Goal: Task Accomplishment & Management: Use online tool/utility

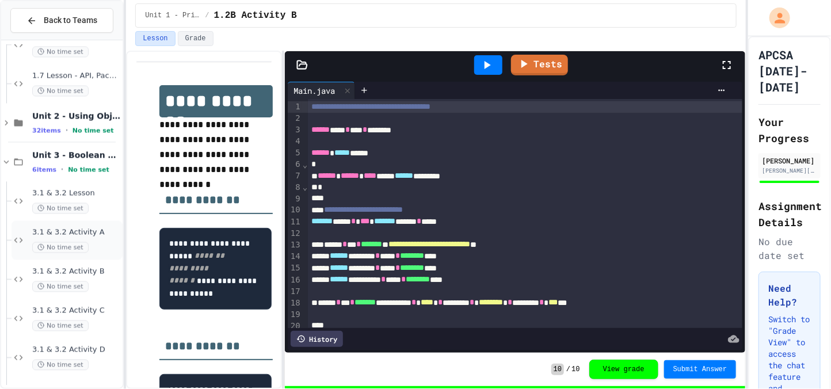
scroll to position [1004, 0]
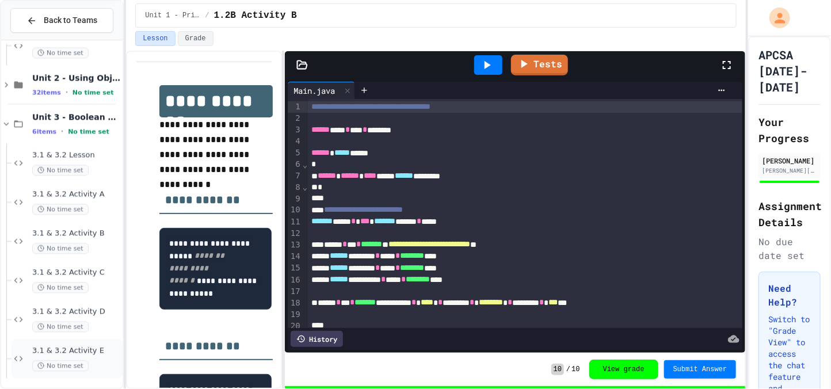
click at [86, 341] on div "3.1 & 3.2 Activity E No time set" at bounding box center [67, 358] width 111 height 39
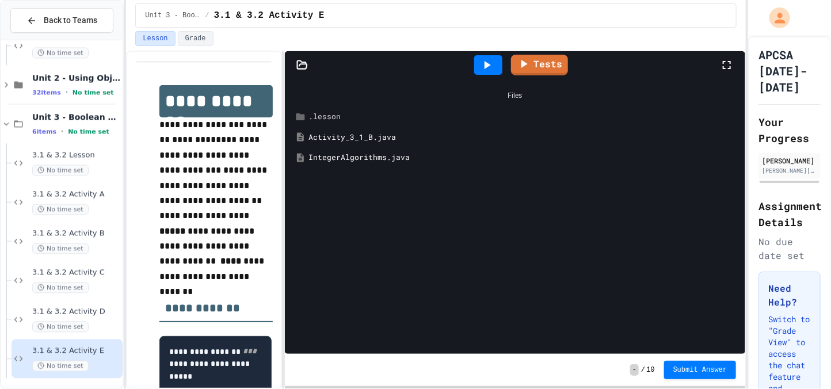
click at [364, 127] on div ".lesson" at bounding box center [516, 116] width 450 height 21
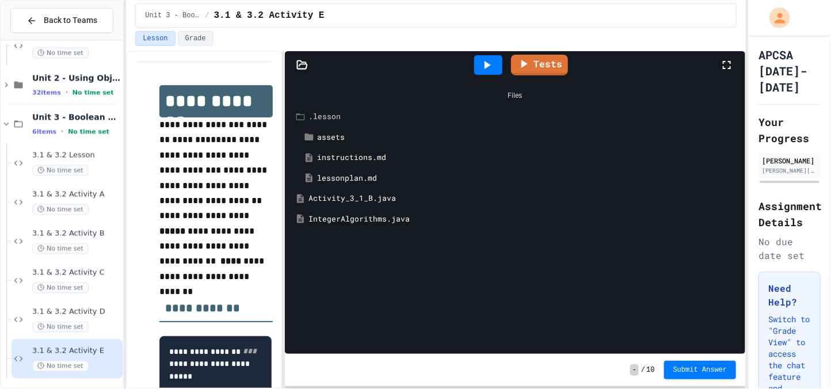
click at [336, 120] on div ".lesson" at bounding box center [524, 117] width 431 height 12
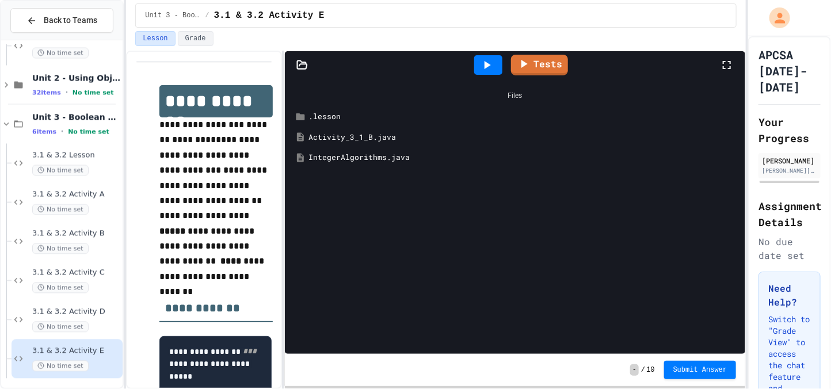
click at [335, 140] on div "Activity_3_1_B.java" at bounding box center [524, 138] width 431 height 12
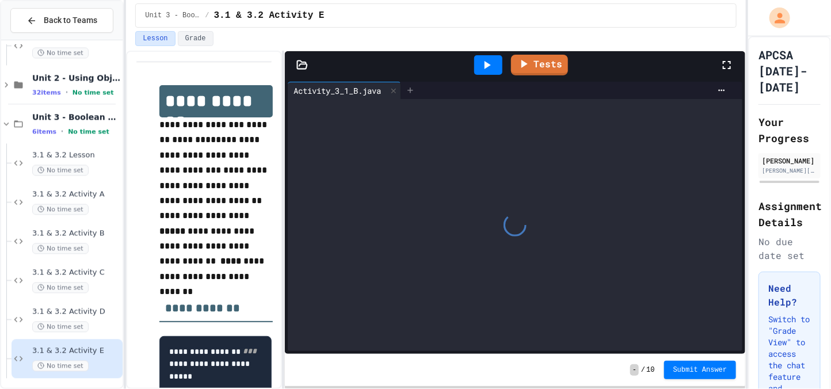
click at [414, 87] on icon at bounding box center [410, 90] width 9 height 9
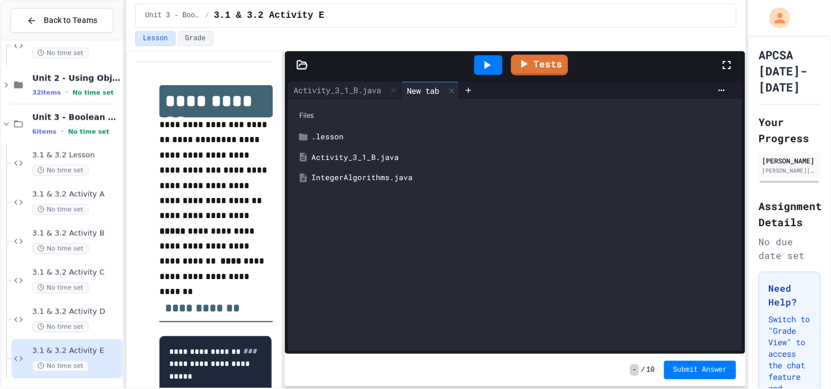
click at [373, 182] on div "IntegerAlgorithms.java" at bounding box center [523, 178] width 425 height 12
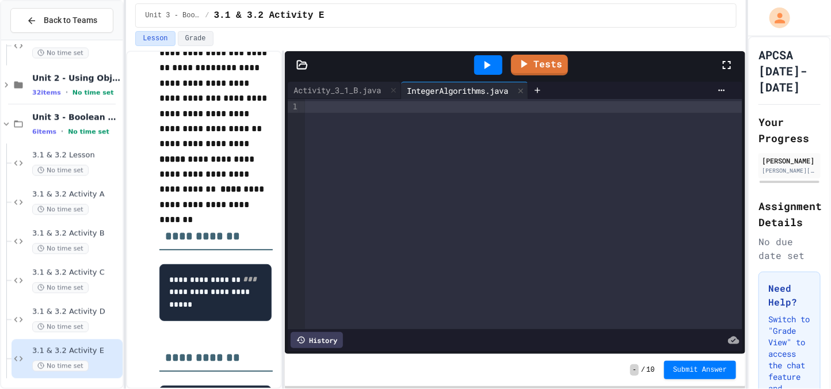
scroll to position [67, 0]
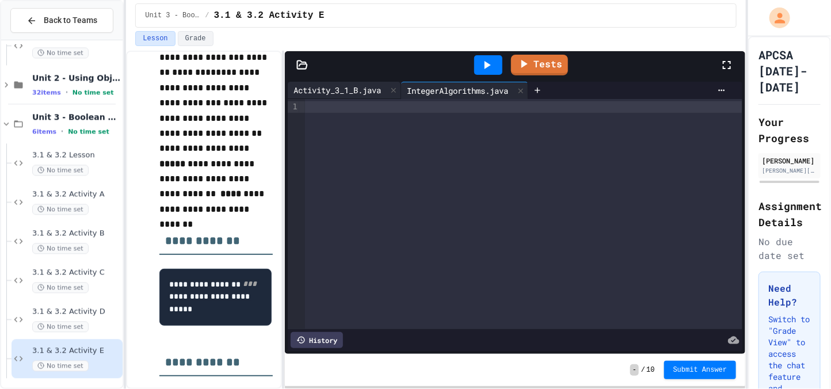
click at [368, 92] on div "Activity_3_1_B.java" at bounding box center [337, 90] width 99 height 12
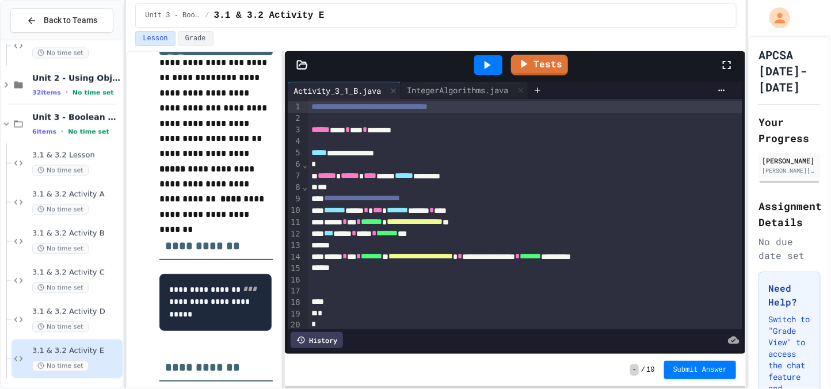
scroll to position [60, 0]
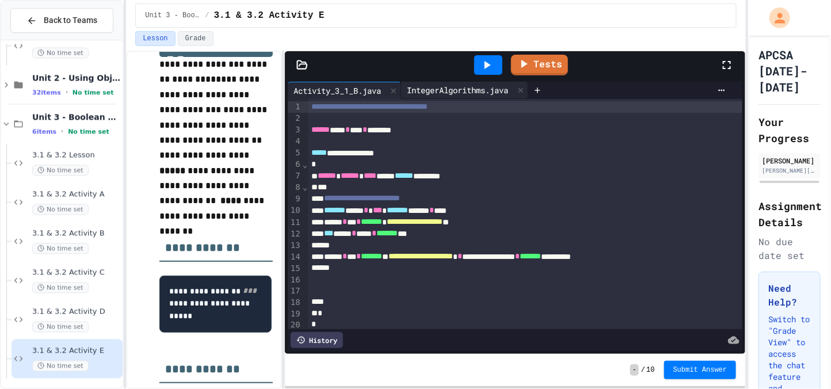
click at [452, 86] on div "IntegerAlgorithms.java" at bounding box center [457, 90] width 113 height 12
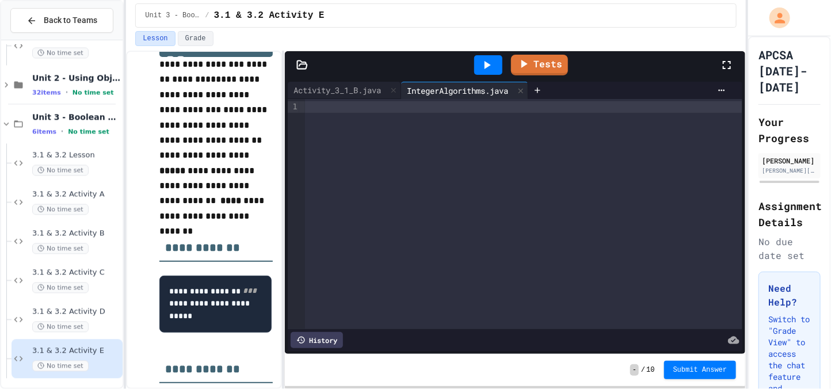
click at [405, 123] on div at bounding box center [523, 214] width 437 height 230
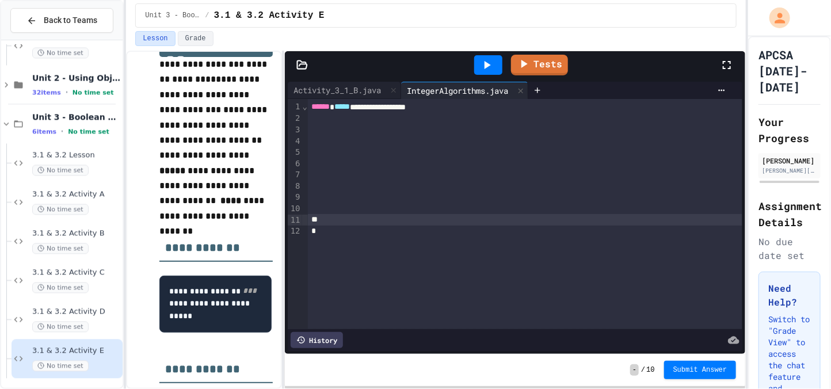
click at [456, 106] on div "**********" at bounding box center [525, 107] width 435 height 12
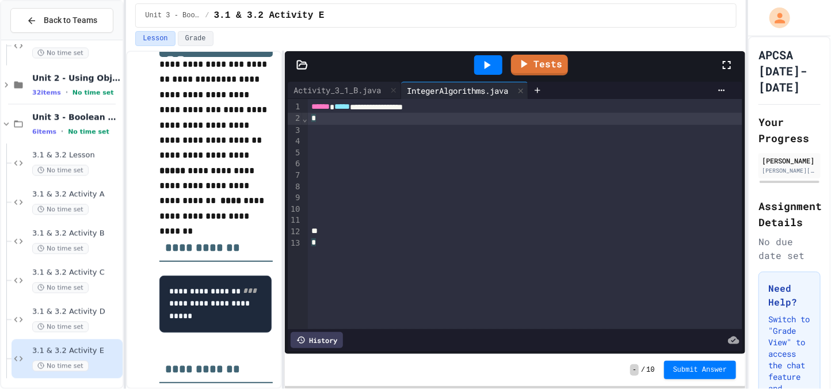
click at [351, 226] on div at bounding box center [525, 232] width 435 height 12
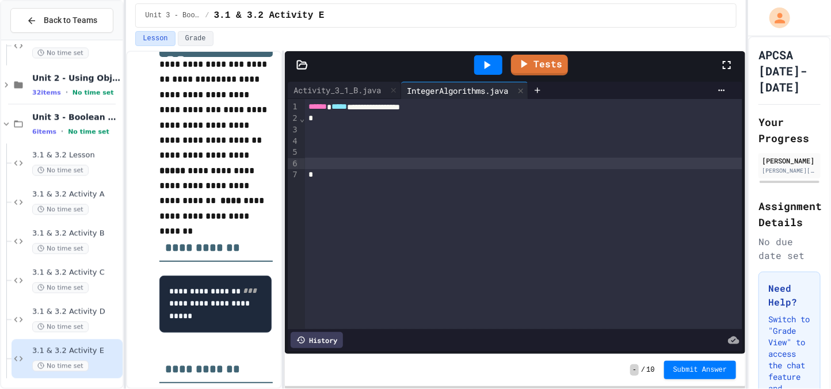
click at [331, 132] on div at bounding box center [523, 130] width 437 height 12
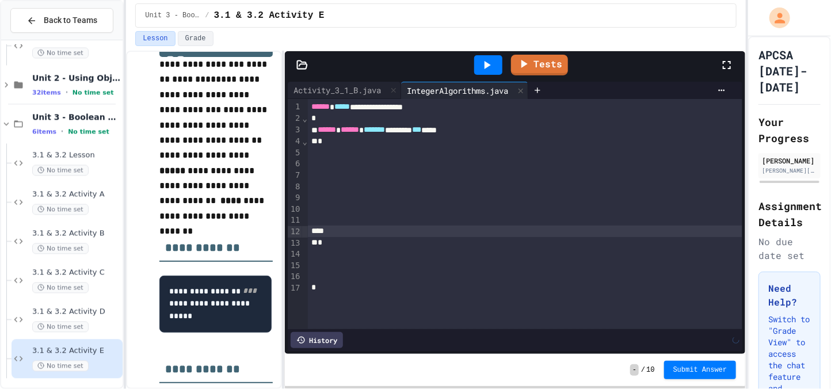
click at [338, 160] on div at bounding box center [525, 164] width 435 height 12
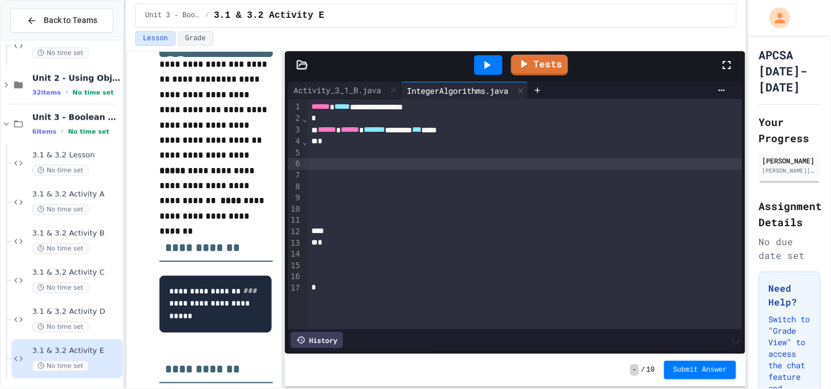
click at [338, 153] on div at bounding box center [525, 153] width 435 height 12
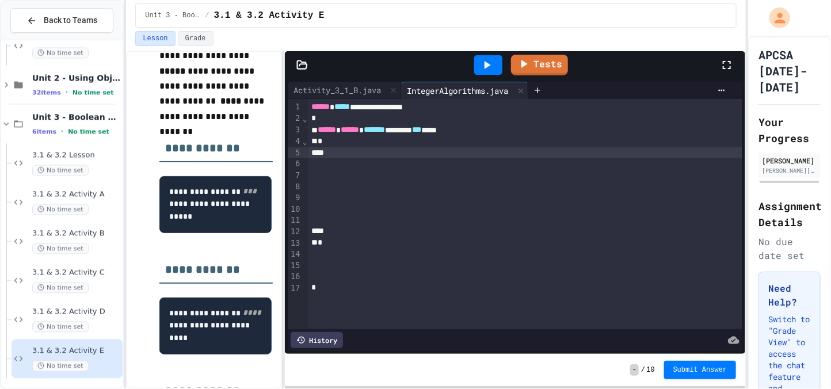
scroll to position [163, 0]
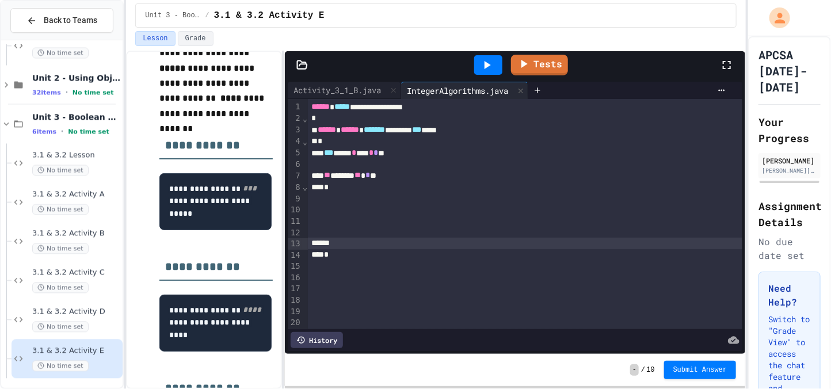
click at [374, 200] on div at bounding box center [525, 199] width 435 height 12
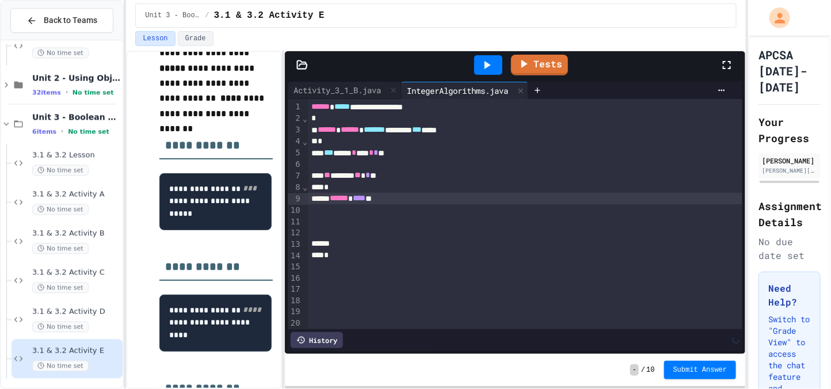
click at [373, 234] on div at bounding box center [525, 233] width 435 height 12
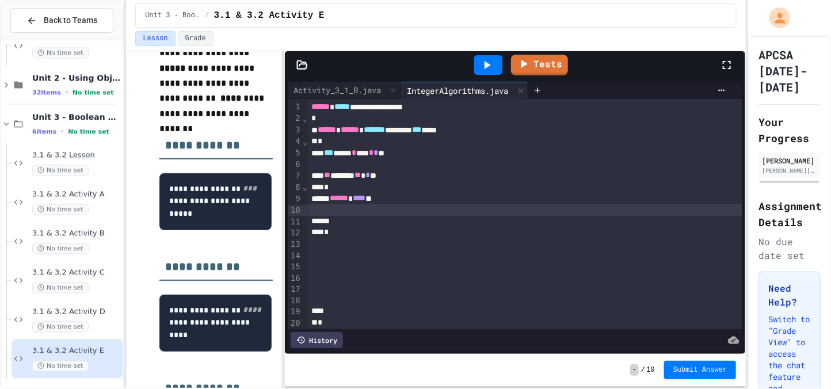
click at [370, 252] on div at bounding box center [525, 256] width 435 height 12
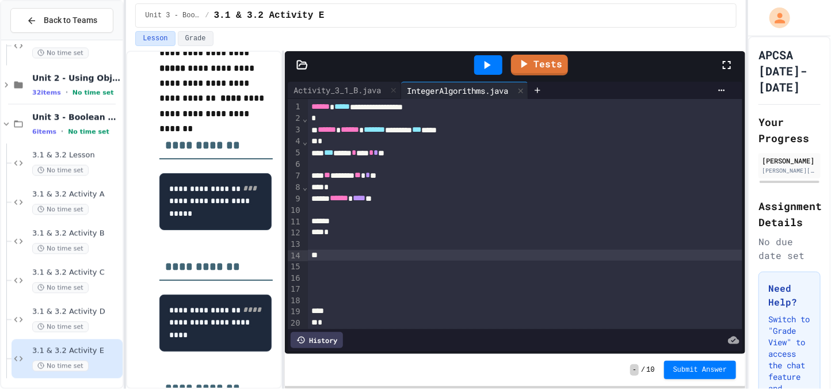
click at [361, 242] on div at bounding box center [525, 244] width 435 height 12
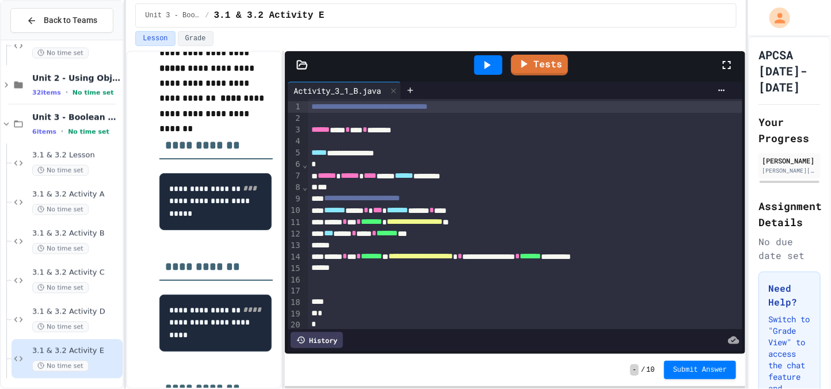
scroll to position [14, 0]
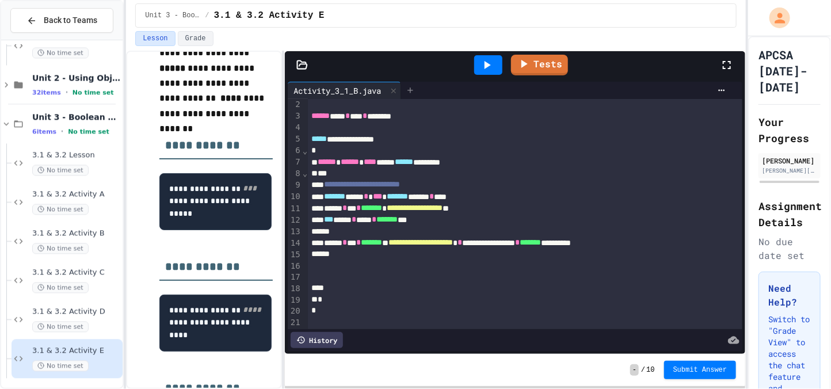
click at [412, 94] on icon at bounding box center [410, 90] width 9 height 9
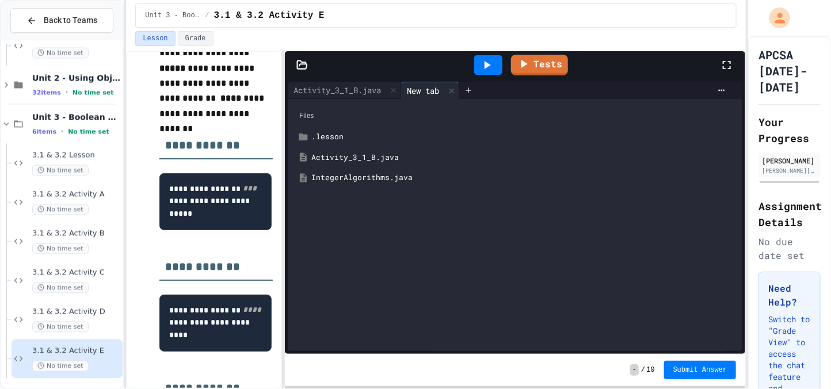
click at [399, 181] on div "IntegerAlgorithms.java" at bounding box center [523, 178] width 425 height 12
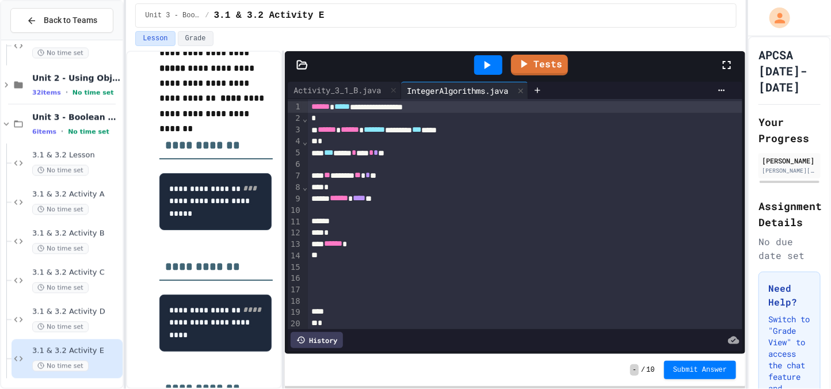
scroll to position [47, 0]
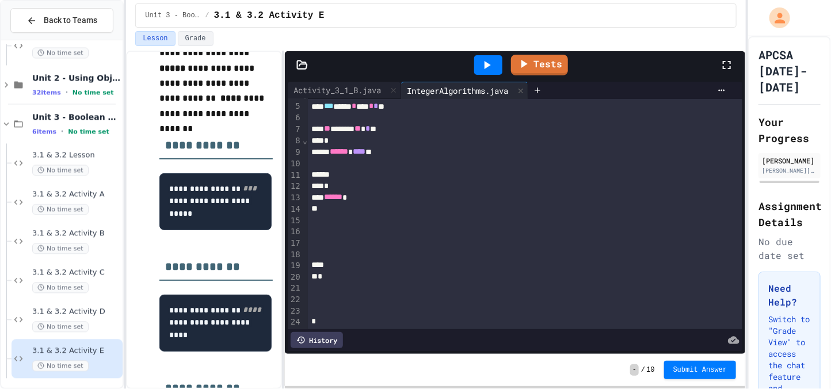
click at [398, 196] on div "******" at bounding box center [525, 198] width 435 height 12
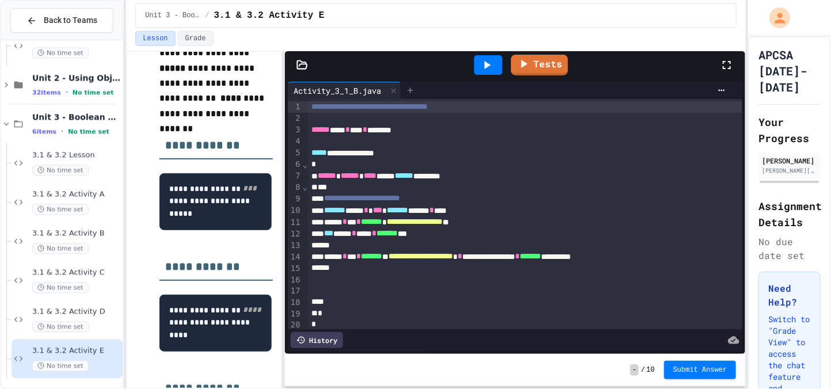
click at [412, 88] on icon at bounding box center [410, 90] width 9 height 9
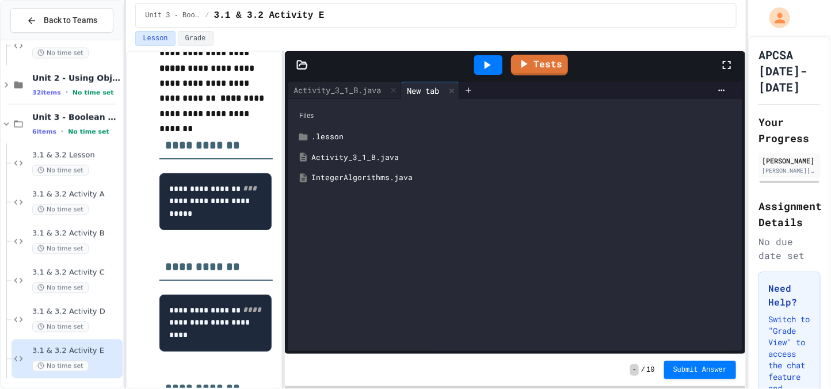
click at [447, 176] on div "IntegerAlgorithms.java" at bounding box center [523, 178] width 425 height 12
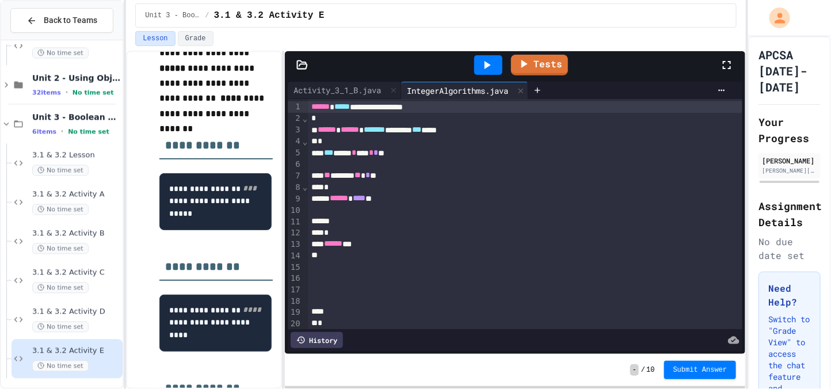
click at [405, 245] on div "****** **" at bounding box center [525, 244] width 435 height 12
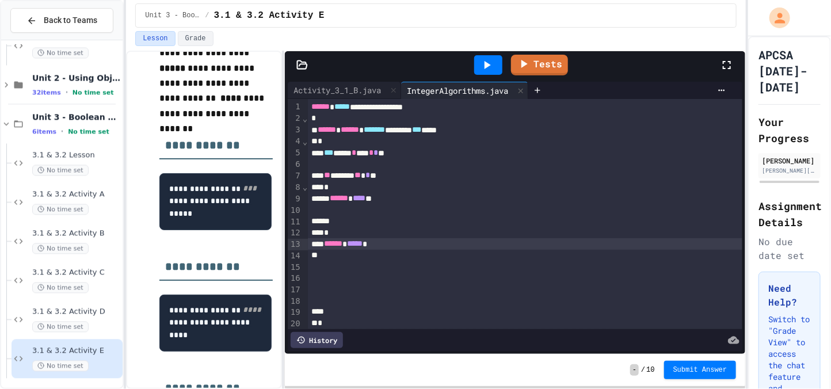
click at [356, 226] on div at bounding box center [525, 222] width 435 height 12
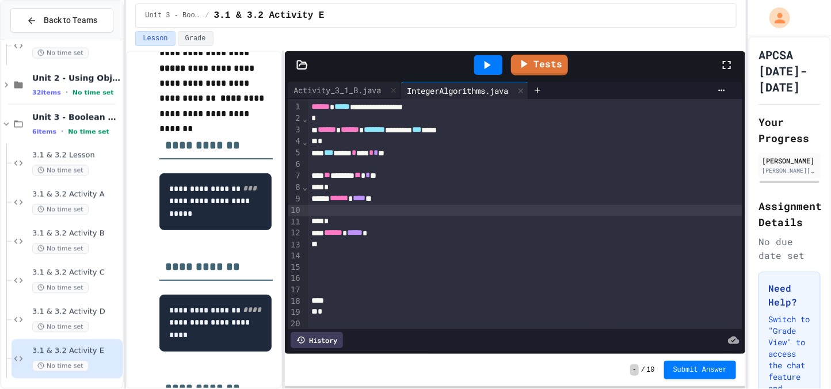
click at [327, 235] on div "****** ***** *" at bounding box center [525, 233] width 435 height 12
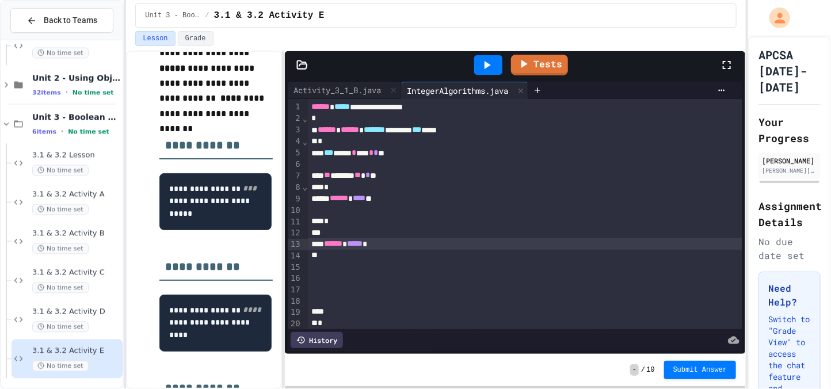
click at [328, 176] on div "** ****** ** * *" at bounding box center [525, 176] width 435 height 12
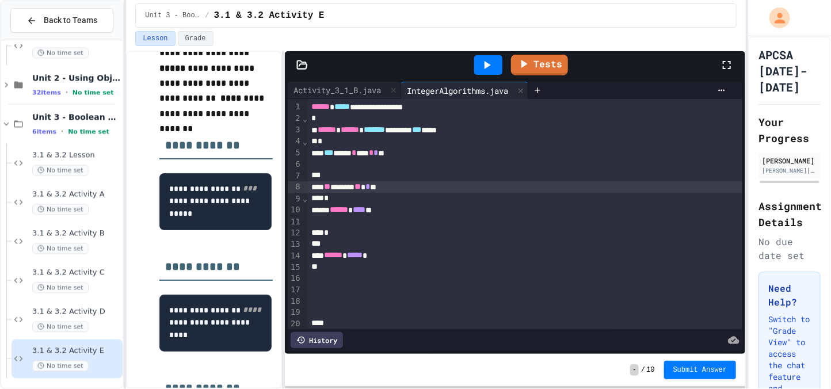
scroll to position [58, 0]
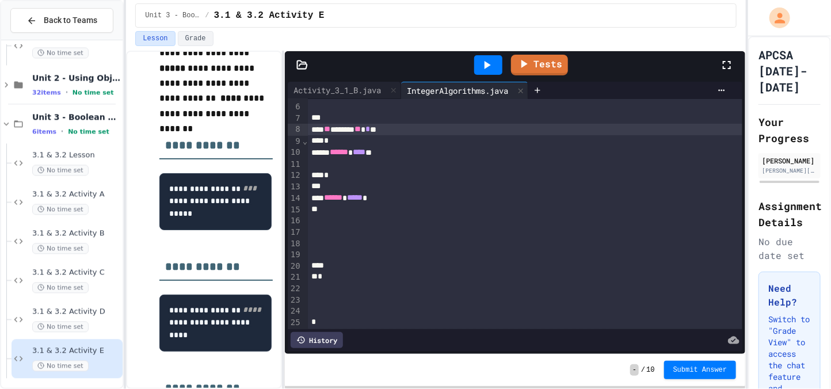
click at [399, 232] on div at bounding box center [525, 232] width 435 height 12
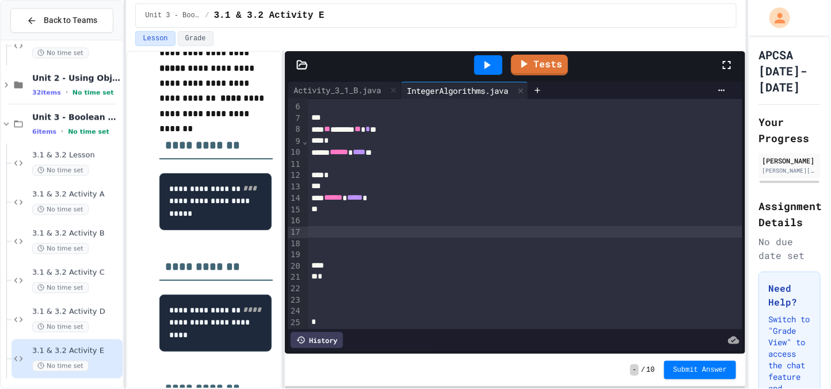
click at [387, 242] on div at bounding box center [525, 244] width 435 height 12
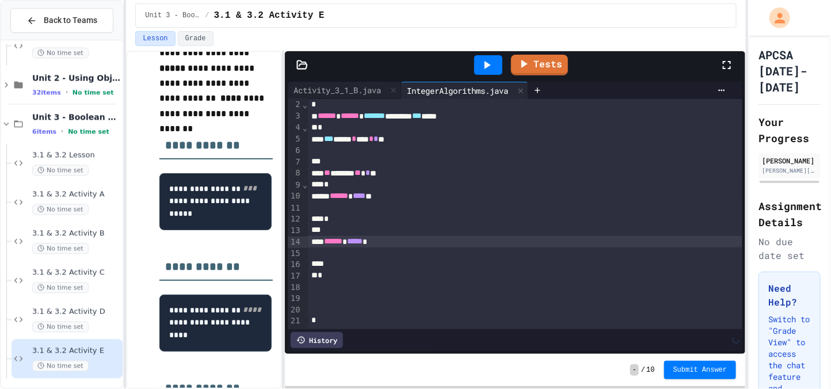
scroll to position [13, 0]
click at [322, 253] on div at bounding box center [525, 255] width 435 height 12
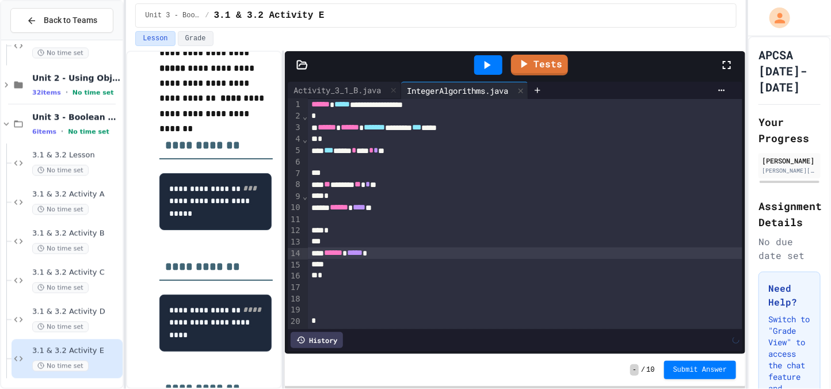
scroll to position [1, 0]
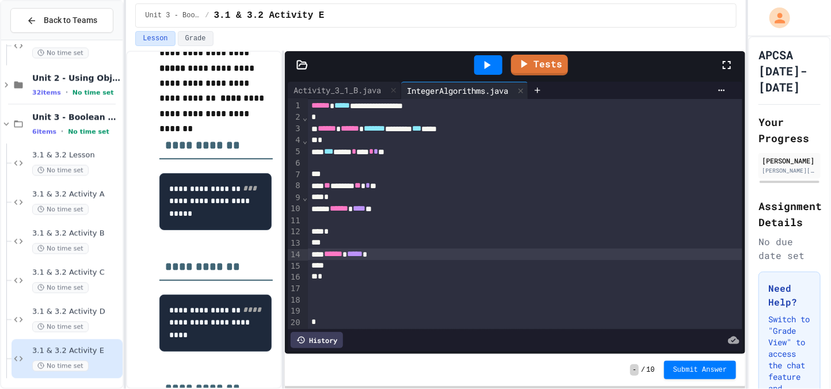
click at [325, 237] on div "*" at bounding box center [525, 232] width 435 height 12
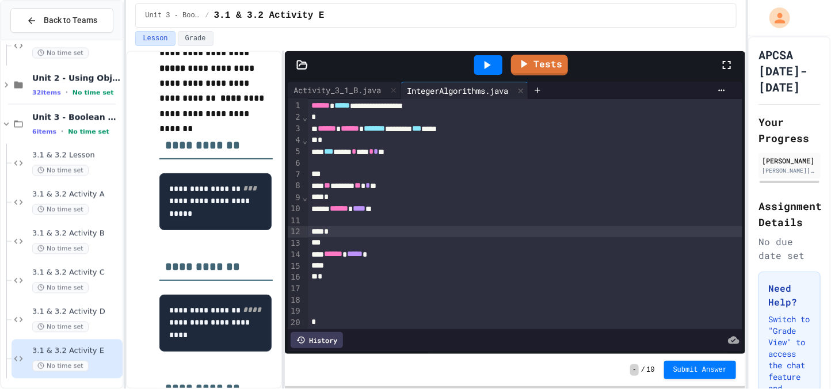
click at [325, 239] on div at bounding box center [525, 243] width 435 height 12
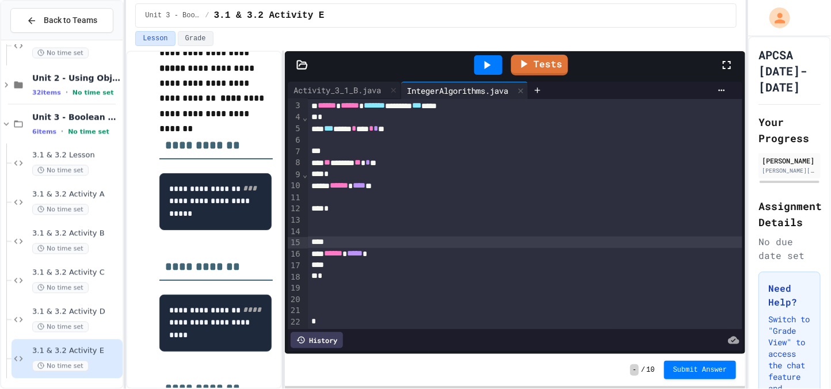
scroll to position [0, 0]
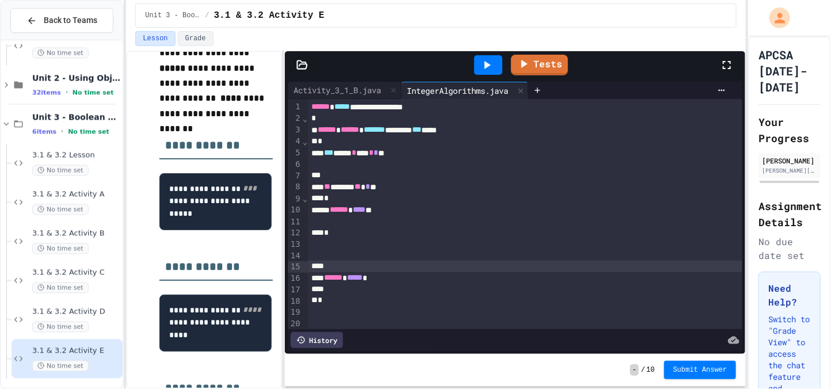
click at [494, 55] on div at bounding box center [488, 65] width 28 height 20
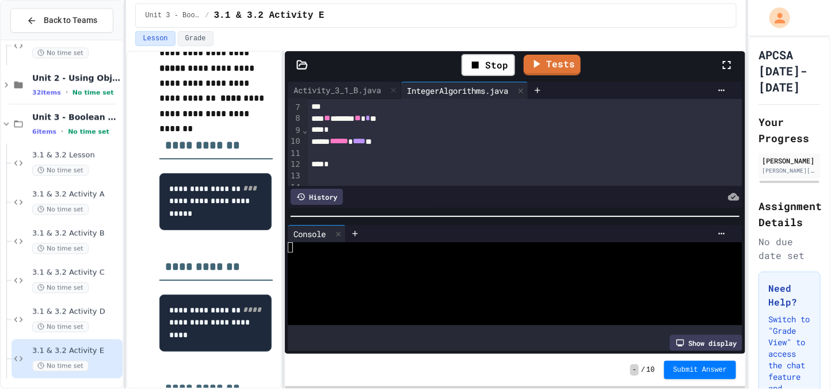
scroll to position [51, 0]
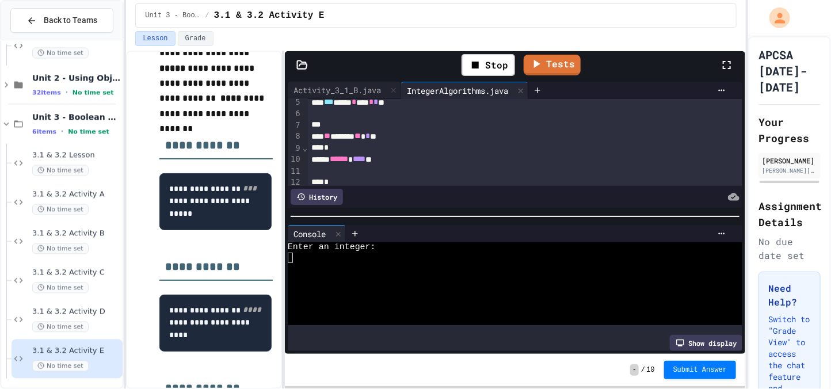
click at [376, 259] on div at bounding box center [511, 258] width 446 height 10
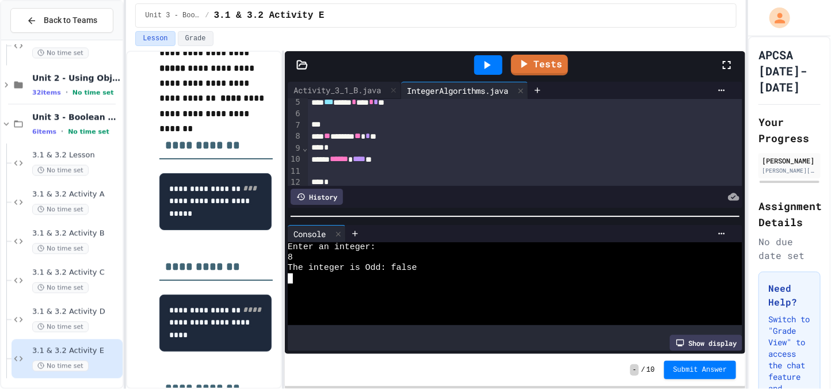
click at [488, 63] on icon at bounding box center [488, 65] width 6 height 8
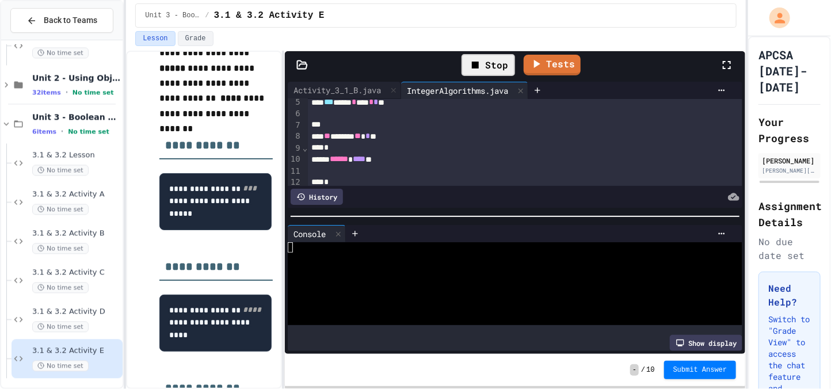
click at [384, 262] on div at bounding box center [511, 258] width 446 height 10
click at [360, 268] on div at bounding box center [511, 268] width 446 height 10
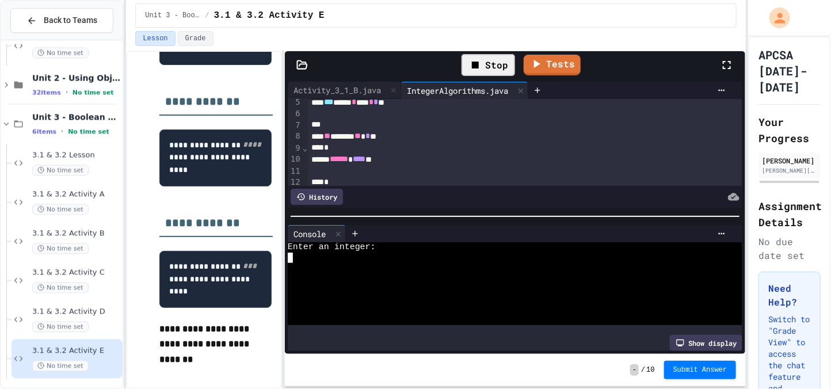
scroll to position [347, 0]
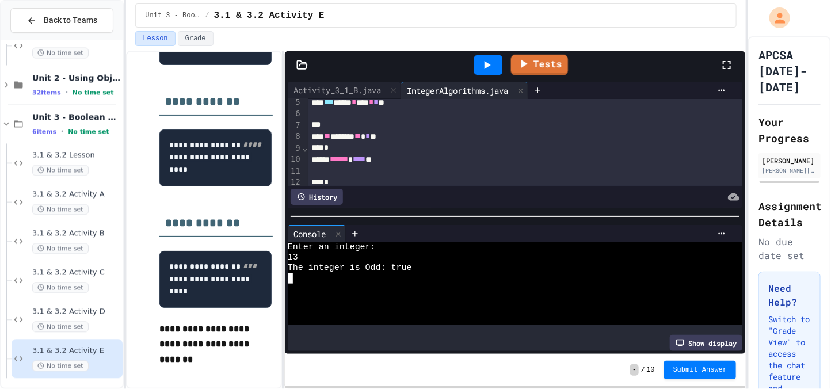
click at [534, 69] on link "Tests" at bounding box center [539, 65] width 57 height 21
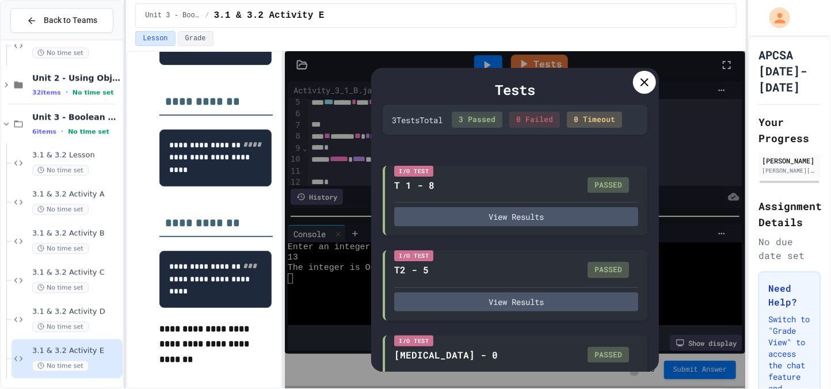
click at [646, 86] on icon at bounding box center [645, 82] width 14 height 14
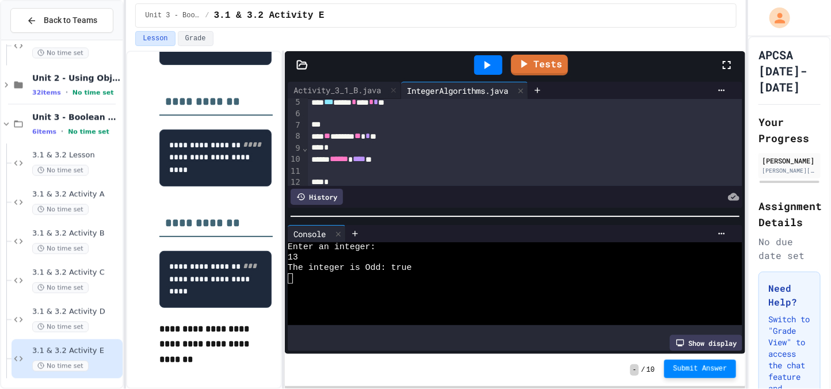
click at [719, 369] on span "Submit Answer" at bounding box center [700, 368] width 54 height 9
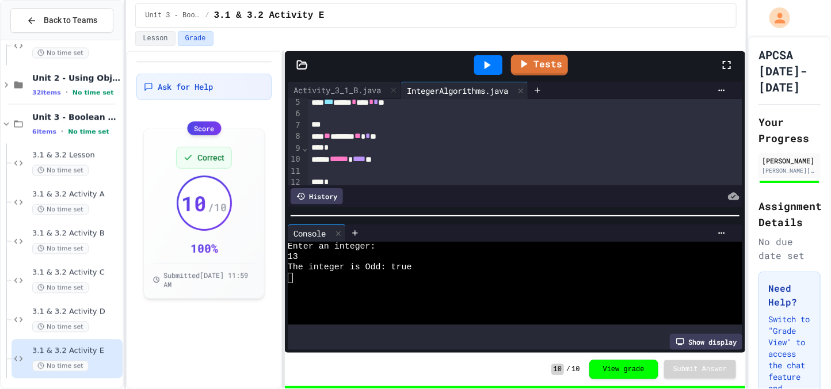
click at [115, 89] on div "32 items • No time set" at bounding box center [76, 91] width 88 height 9
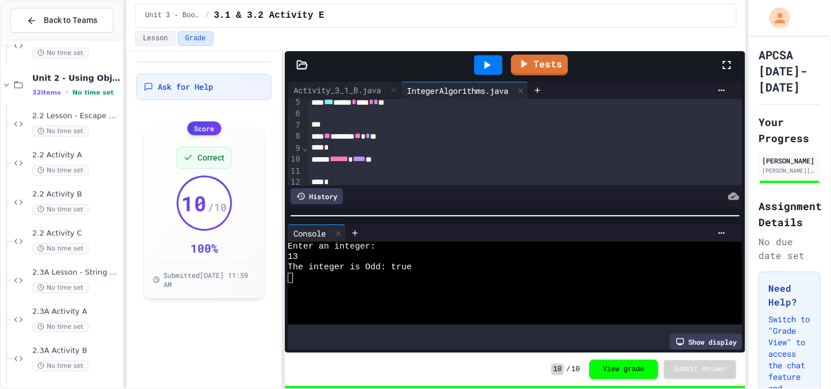
click at [103, 87] on div "32 items • No time set" at bounding box center [76, 91] width 88 height 9
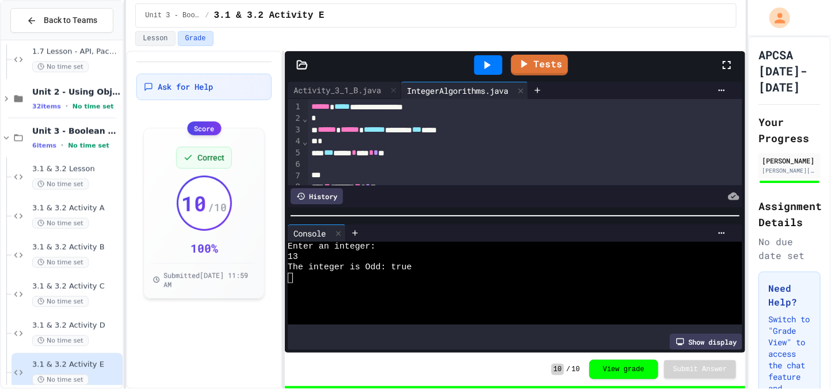
scroll to position [168, 0]
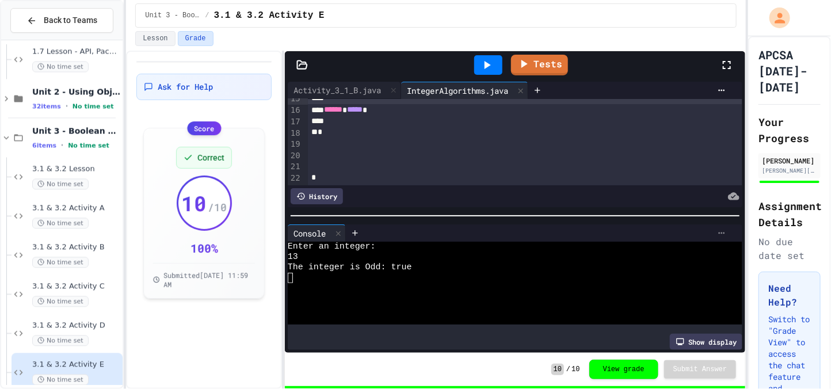
click at [724, 237] on icon at bounding box center [721, 233] width 9 height 9
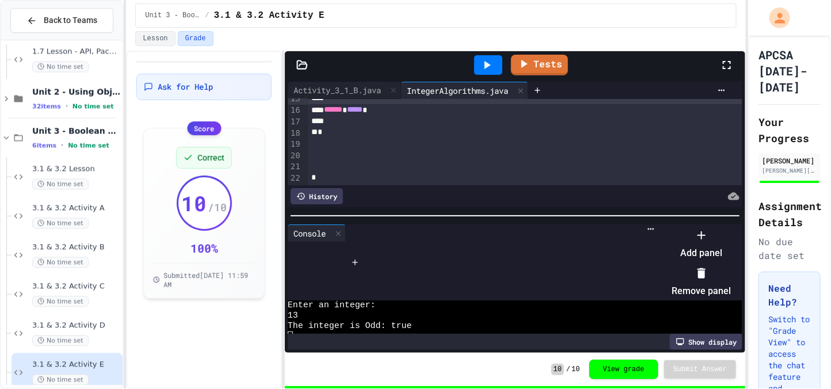
click at [731, 282] on li "Remove panel" at bounding box center [701, 282] width 59 height 37
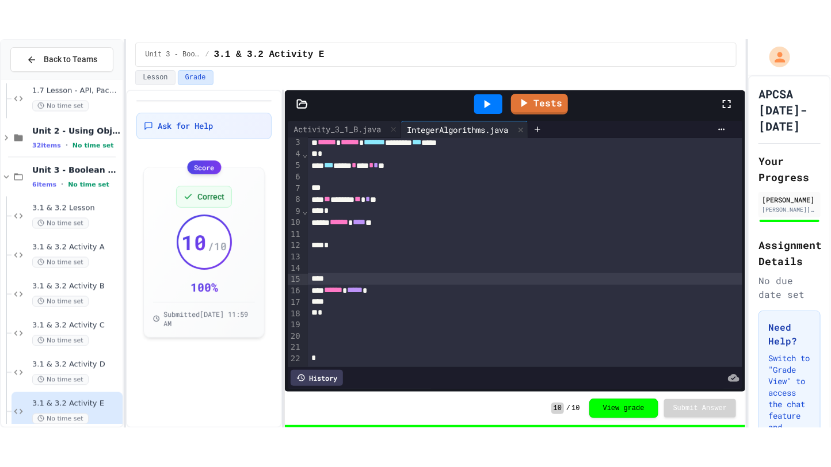
scroll to position [25, 0]
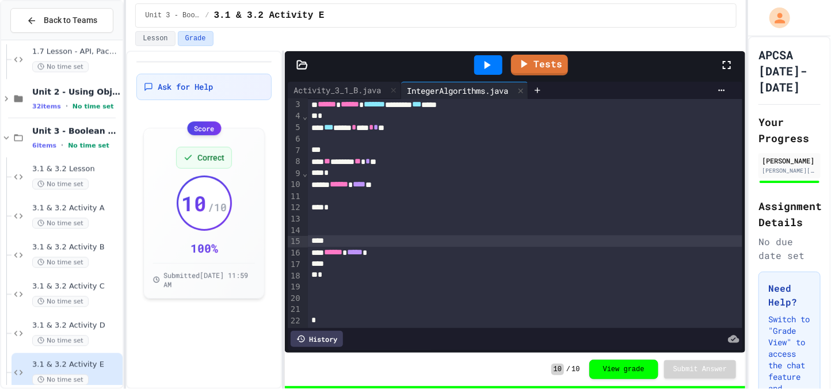
click at [722, 63] on icon at bounding box center [727, 65] width 14 height 14
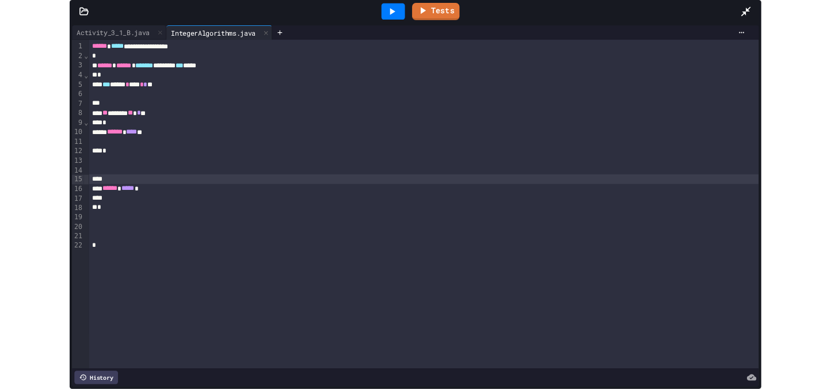
scroll to position [927, 0]
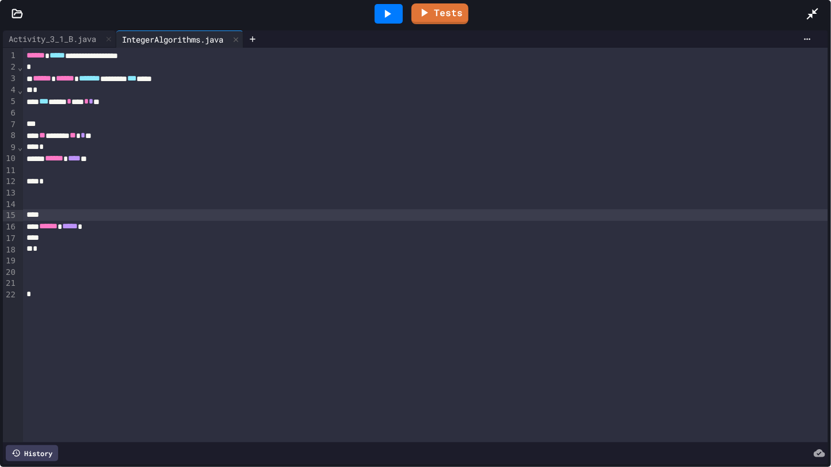
click at [827, 10] on div at bounding box center [818, 13] width 25 height 31
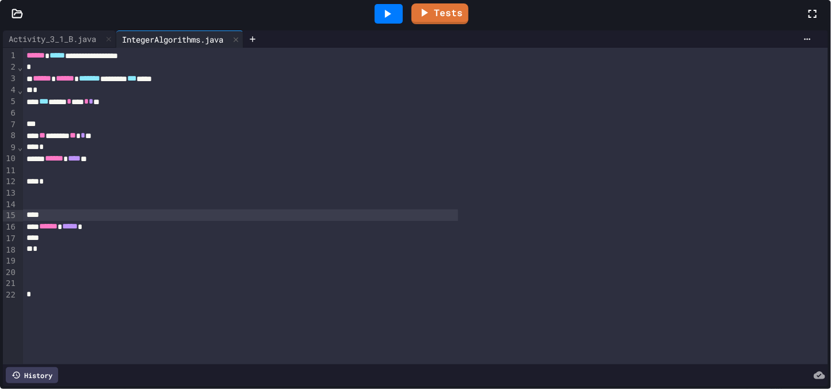
scroll to position [1004, 0]
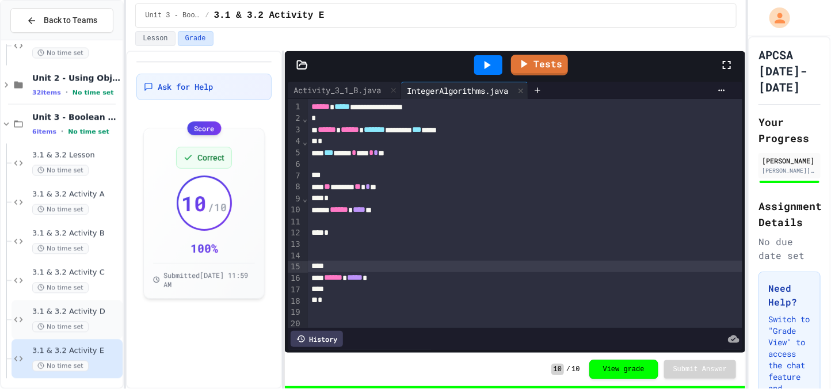
click at [87, 309] on span "3.1 & 3.2 Activity D" at bounding box center [76, 312] width 88 height 10
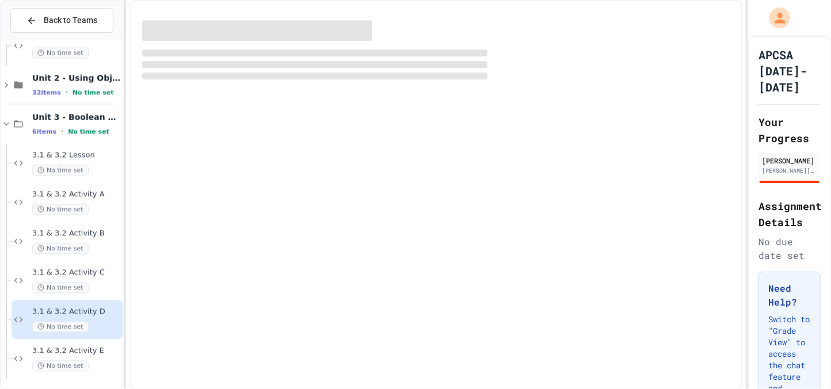
scroll to position [991, 0]
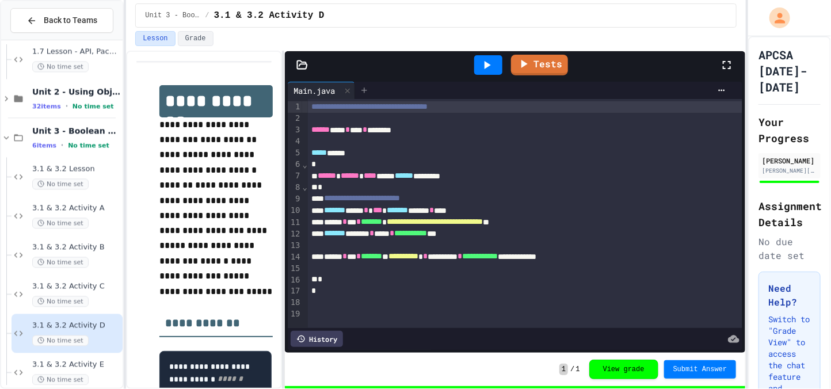
click at [369, 87] on icon at bounding box center [364, 90] width 9 height 9
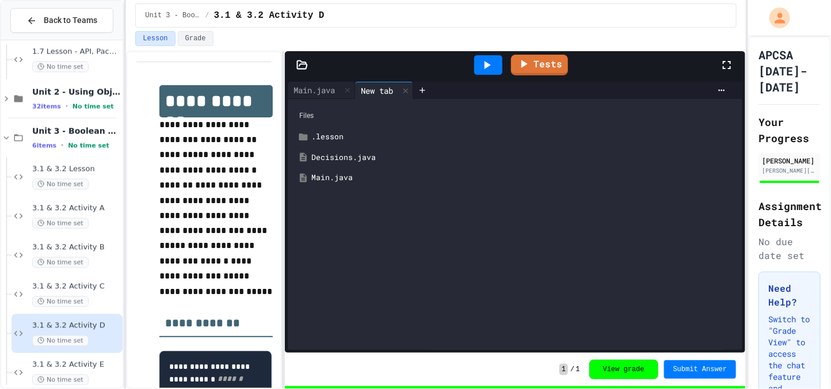
click at [366, 173] on div "Main.java" at bounding box center [523, 178] width 425 height 12
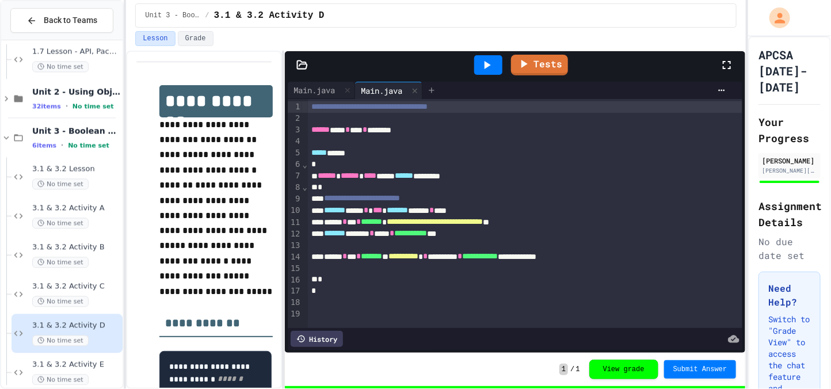
click at [435, 97] on div at bounding box center [431, 90] width 18 height 17
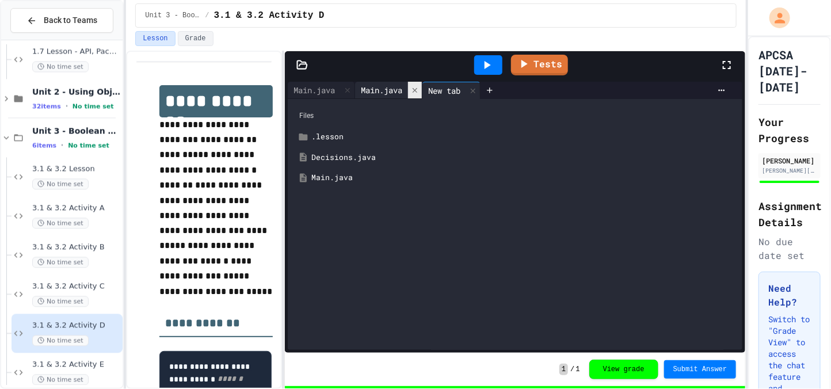
click at [422, 93] on div at bounding box center [415, 90] width 14 height 17
click at [399, 152] on div "Decisions.java" at bounding box center [523, 158] width 425 height 12
